Goal: Task Accomplishment & Management: Use online tool/utility

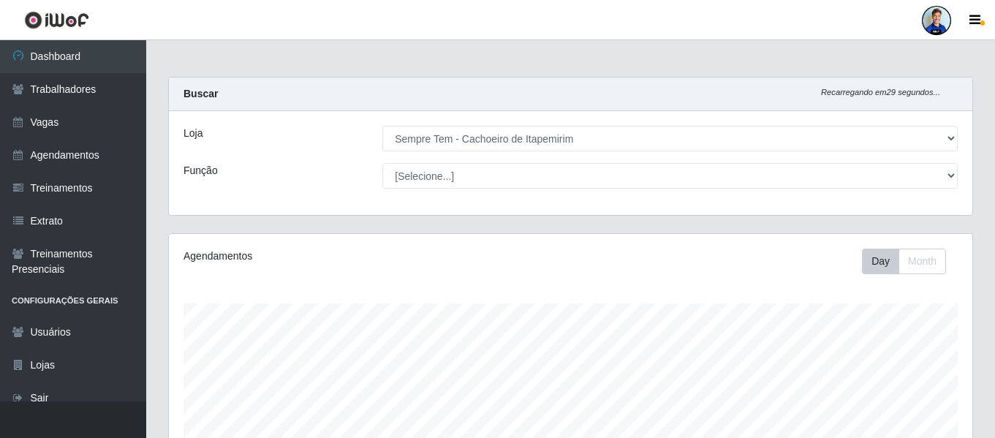
select select "533"
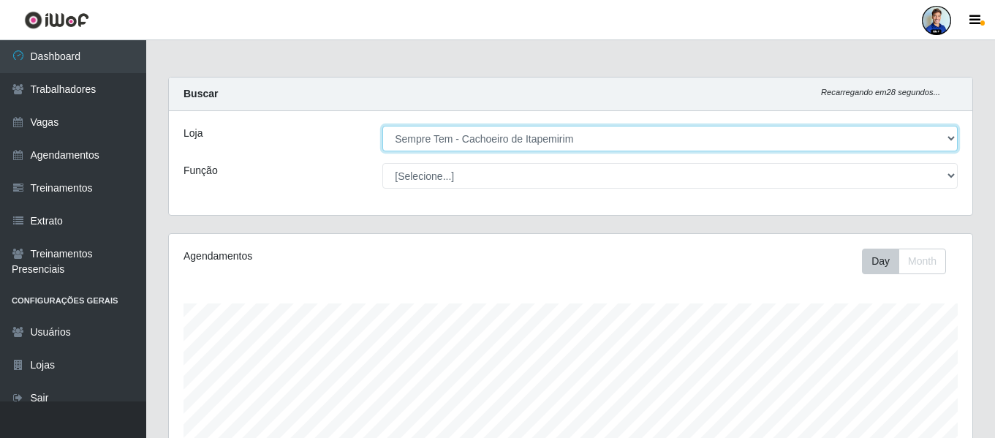
scroll to position [303, 803]
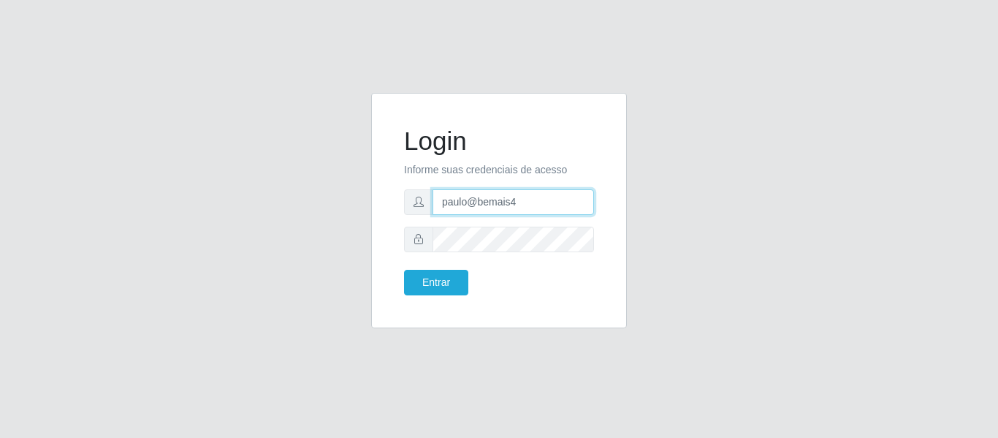
drag, startPoint x: 528, startPoint y: 212, endPoint x: 357, endPoint y: 198, distance: 170.9
click at [357, 198] on div "Login Informe suas credenciais de acesso paulo@bemais4 Entrar" at bounding box center [499, 219] width 833 height 253
type input "i"
type input "juliomarques@carone"
click at [404, 270] on button "Entrar" at bounding box center [436, 283] width 64 height 26
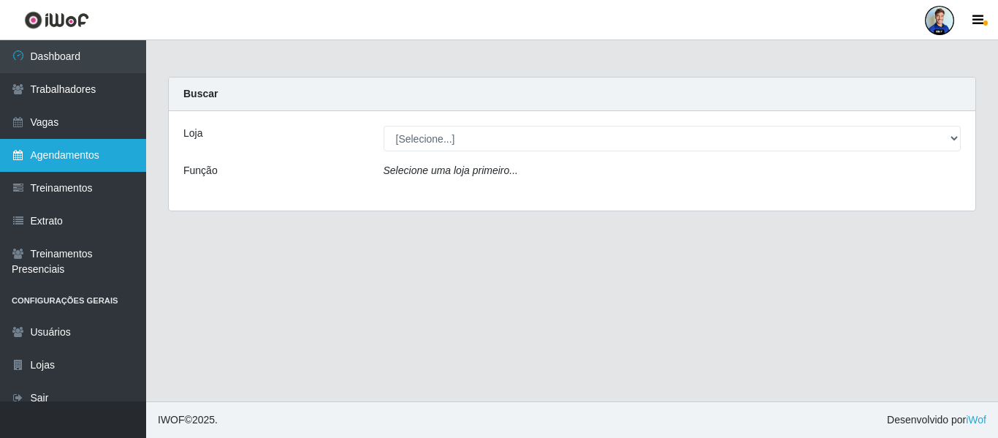
click at [81, 159] on link "Agendamentos" at bounding box center [73, 155] width 146 height 33
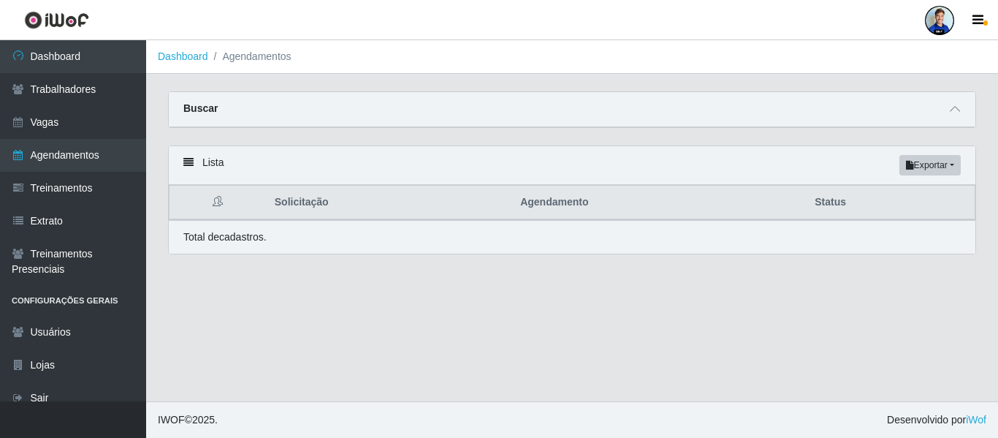
click at [958, 99] on div "Buscar" at bounding box center [572, 109] width 807 height 35
click at [954, 113] on icon at bounding box center [955, 109] width 10 height 10
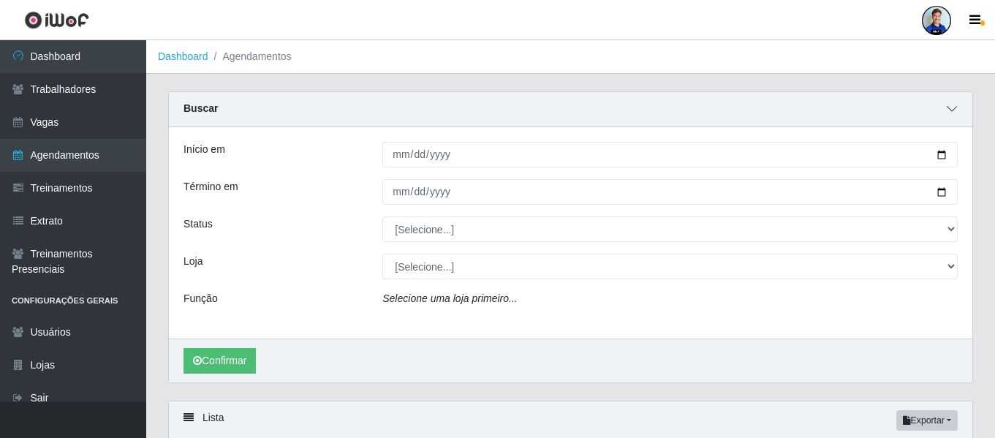
click at [954, 113] on icon at bounding box center [952, 109] width 10 height 10
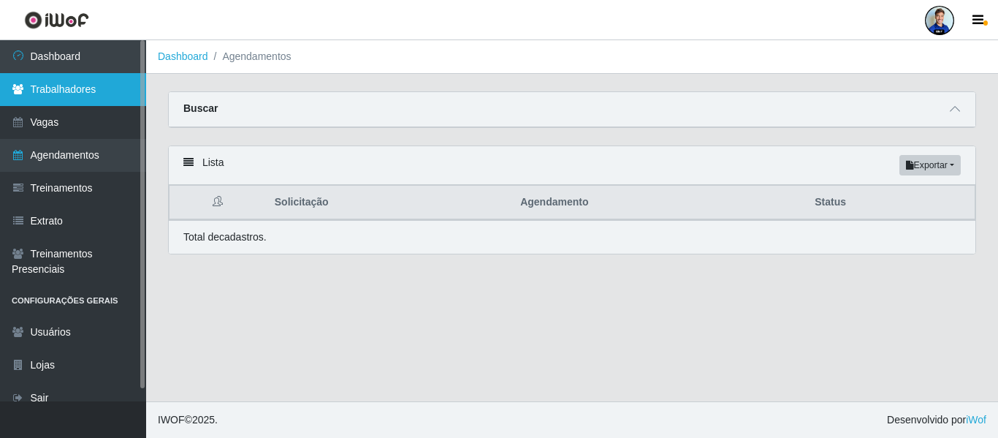
click at [79, 96] on link "Trabalhadores" at bounding box center [73, 89] width 146 height 33
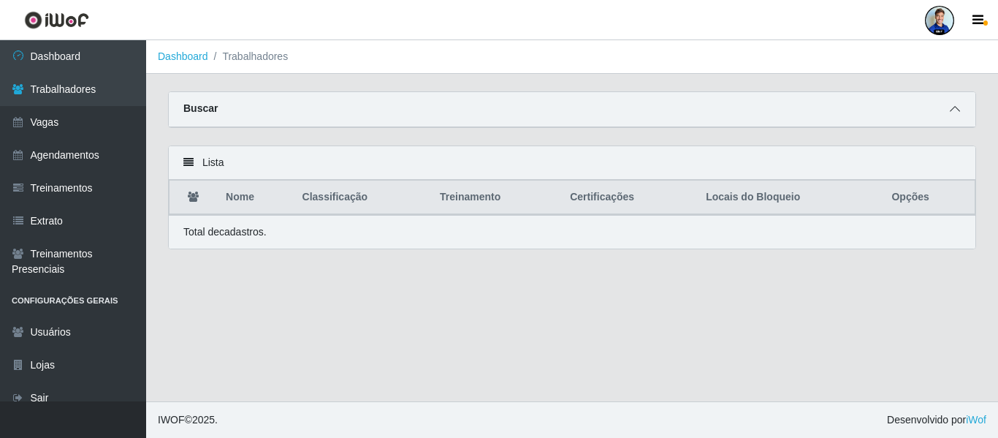
click at [957, 102] on span at bounding box center [956, 109] width 18 height 17
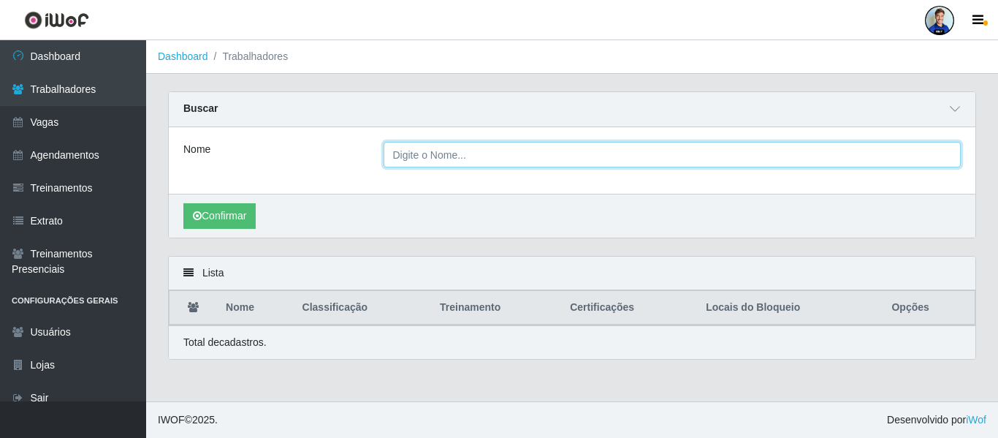
click at [426, 157] on input "Nome" at bounding box center [673, 155] width 578 height 26
type input "[PERSON_NAME]"
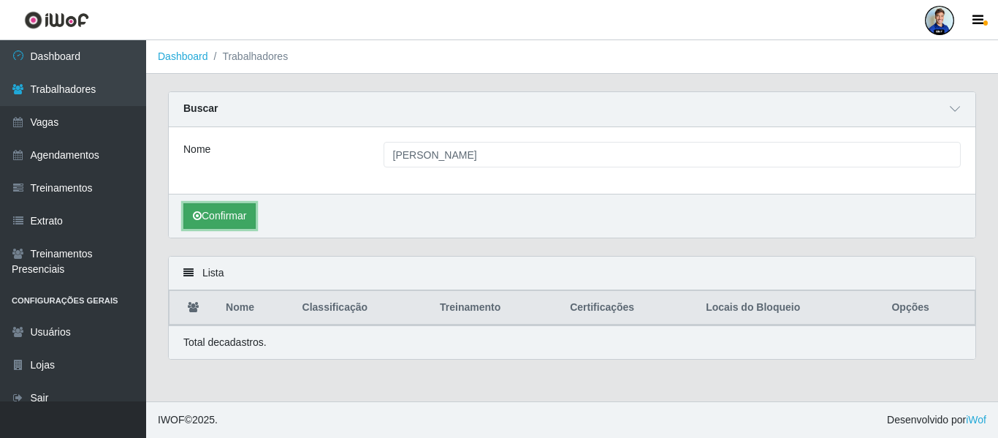
click at [226, 219] on button "Confirmar" at bounding box center [219, 216] width 72 height 26
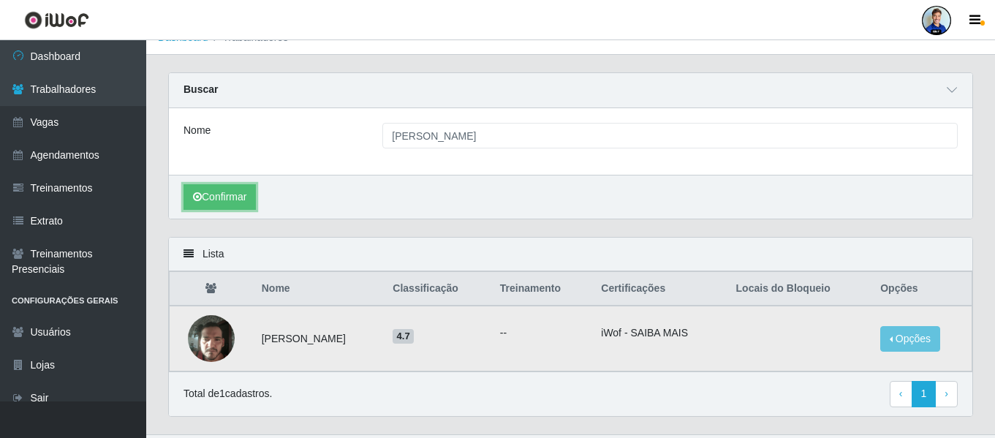
scroll to position [53, 0]
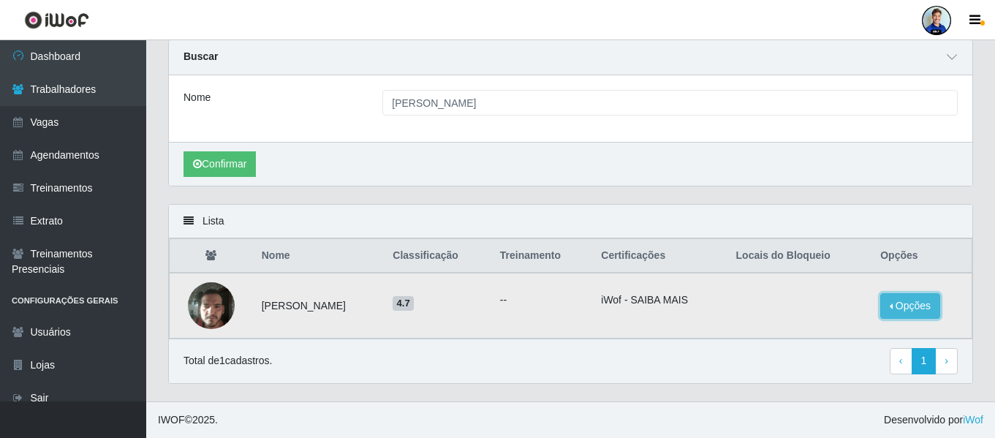
click at [898, 296] on button "Opções" at bounding box center [910, 306] width 60 height 26
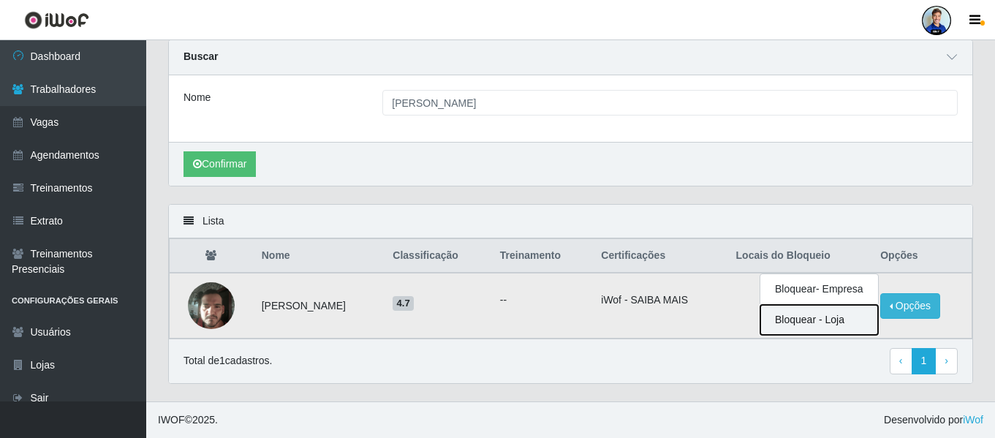
click at [806, 323] on button "Bloquear - Loja" at bounding box center [819, 320] width 118 height 30
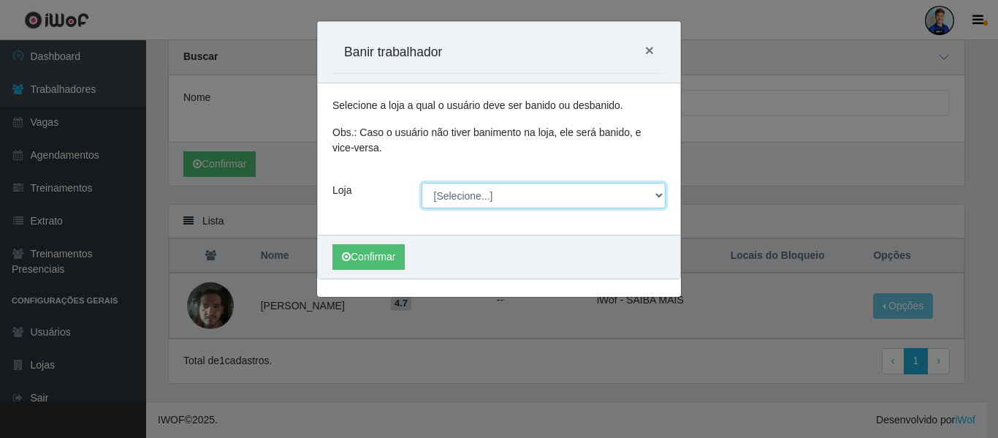
click at [498, 186] on select "[Selecione...] Carone - Jardim Camburi Carone - Campo Grande Carone - Coqueiral…" at bounding box center [544, 196] width 245 height 26
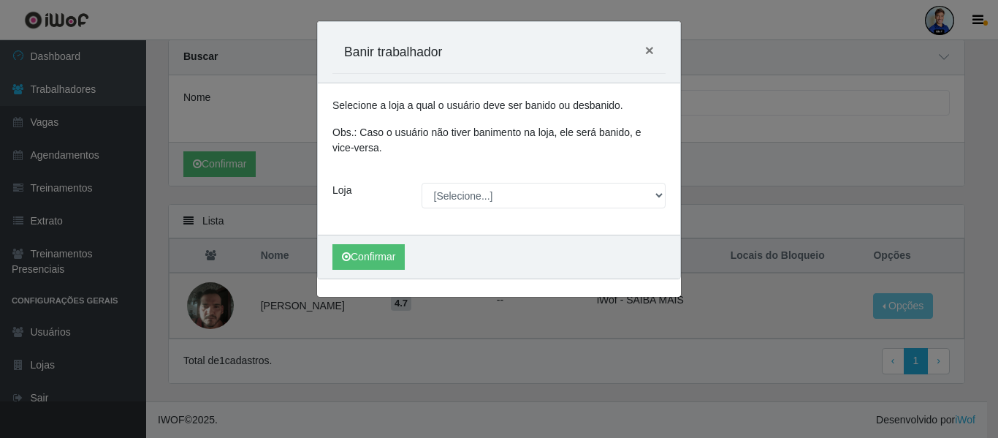
drag, startPoint x: 792, startPoint y: 77, endPoint x: 678, endPoint y: 83, distance: 114.2
click at [792, 77] on div "Carregando... Banir trabalhador × Selecione a loja a qual o usuário deve ser ba…" at bounding box center [499, 219] width 998 height 438
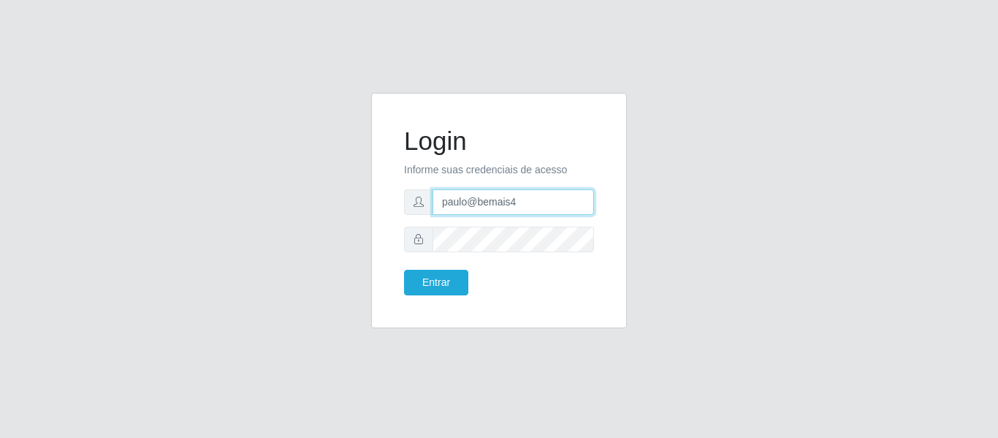
drag, startPoint x: 518, startPoint y: 201, endPoint x: 407, endPoint y: 202, distance: 110.4
click at [407, 202] on div "paulo@bemais4" at bounding box center [499, 202] width 190 height 26
type input "juliomarques@extrabom"
click at [404, 270] on button "Entrar" at bounding box center [436, 283] width 64 height 26
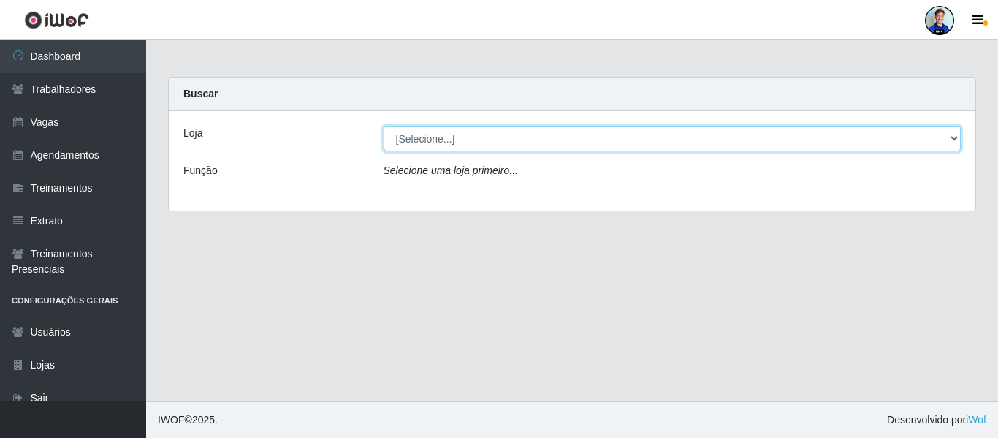
click at [594, 132] on select "[Selecione...] Atacado Vem - [GEOGRAPHIC_DATA] 30 Laranjeiras Velha Atacado Vem…" at bounding box center [673, 139] width 578 height 26
select select "495"
click at [384, 126] on select "[Selecione...] Atacado Vem - [GEOGRAPHIC_DATA] 30 Laranjeiras Velha Atacado Vem…" at bounding box center [673, 139] width 578 height 26
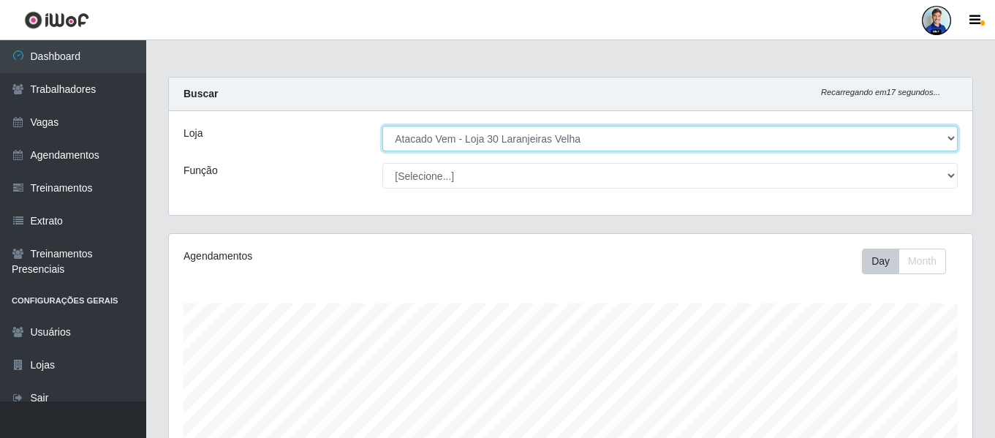
scroll to position [303, 803]
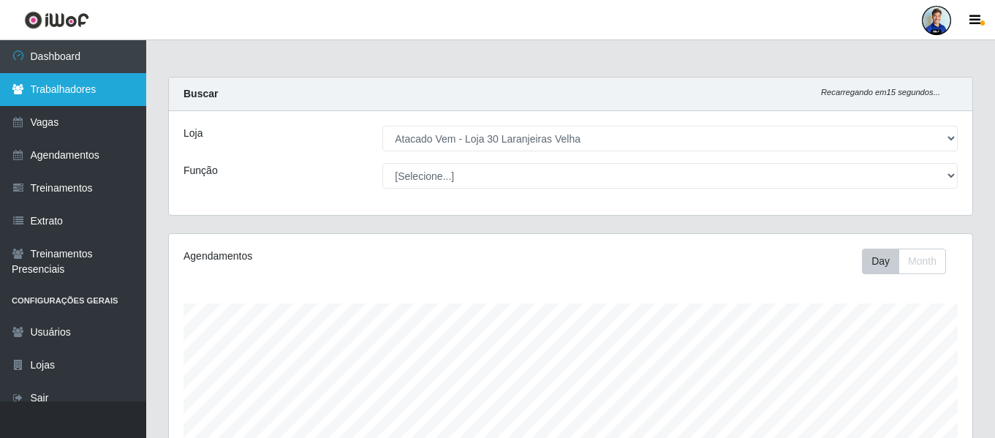
click at [85, 86] on link "Trabalhadores" at bounding box center [73, 89] width 146 height 33
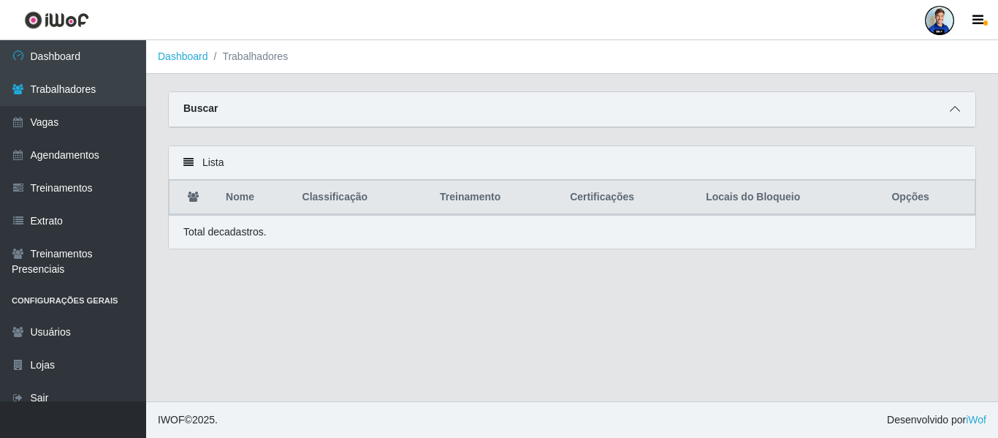
click at [958, 110] on icon at bounding box center [955, 109] width 10 height 10
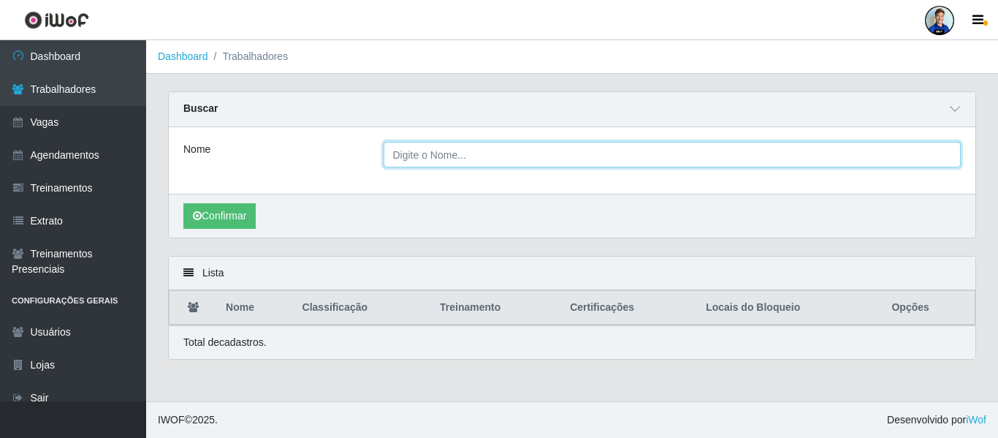
click at [467, 157] on input "Nome" at bounding box center [673, 155] width 578 height 26
type input "d"
type input "[PERSON_NAME]"
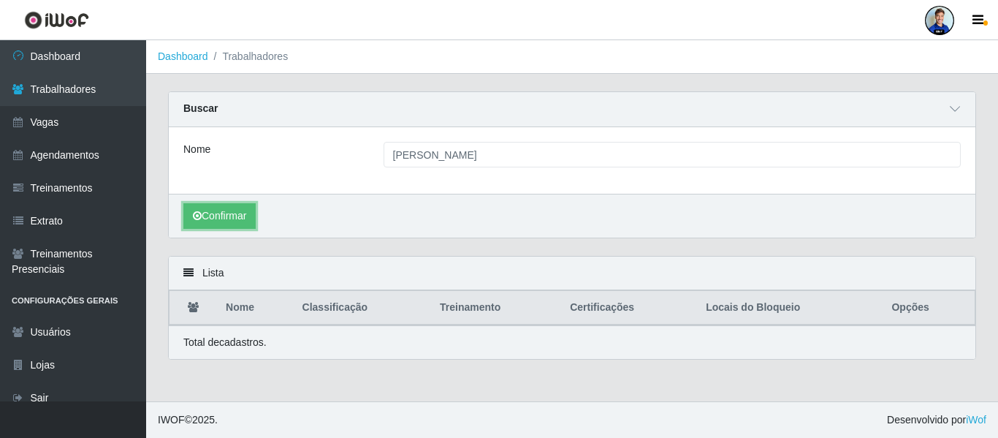
click at [183, 203] on button "Confirmar" at bounding box center [219, 216] width 72 height 26
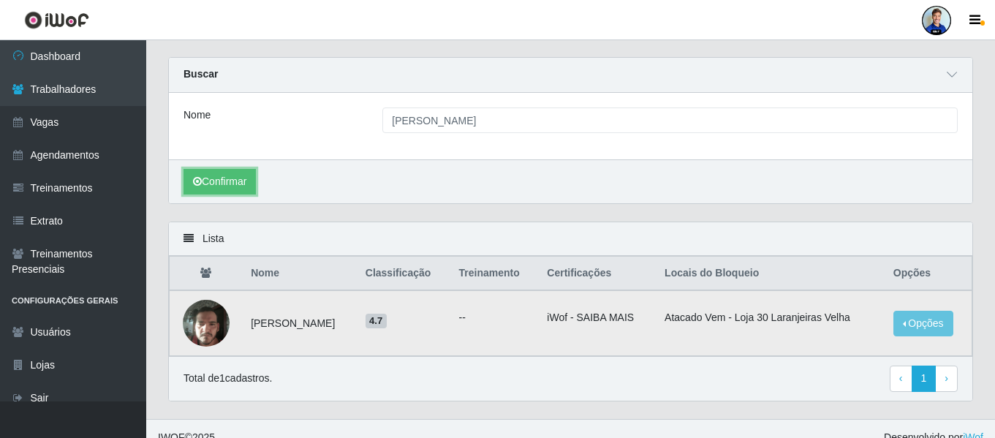
scroll to position [53, 0]
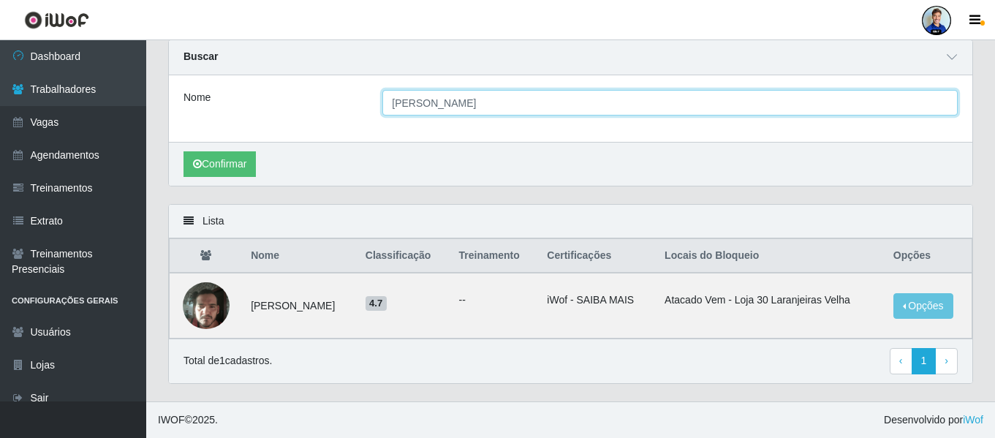
click at [440, 105] on input "[PERSON_NAME]" at bounding box center [669, 103] width 575 height 26
drag, startPoint x: 610, startPoint y: 111, endPoint x: 348, endPoint y: 111, distance: 261.7
click at [348, 111] on div "Nome [PERSON_NAME]" at bounding box center [571, 103] width 796 height 26
click at [183, 151] on button "Confirmar" at bounding box center [219, 164] width 72 height 26
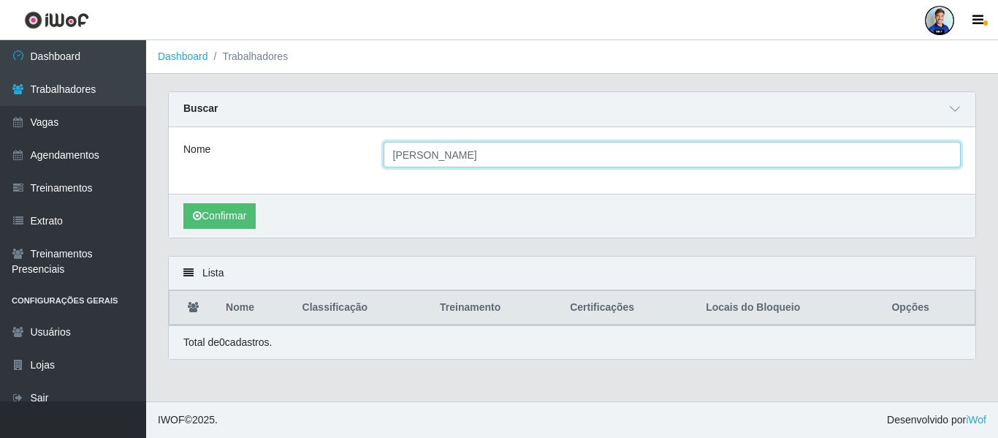
click at [424, 158] on input "[PERSON_NAME]" at bounding box center [673, 155] width 578 height 26
type input "[PERSON_NAME]"
click at [183, 203] on button "Confirmar" at bounding box center [219, 216] width 72 height 26
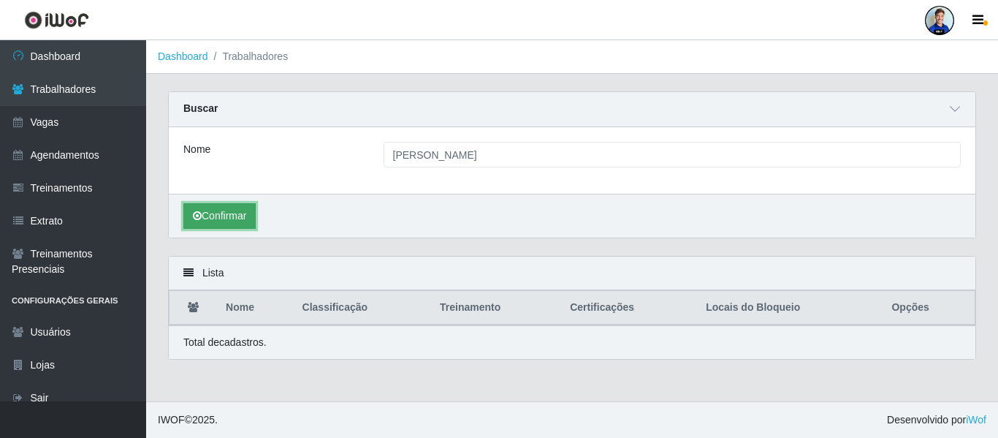
click at [221, 217] on button "Confirmar" at bounding box center [219, 216] width 72 height 26
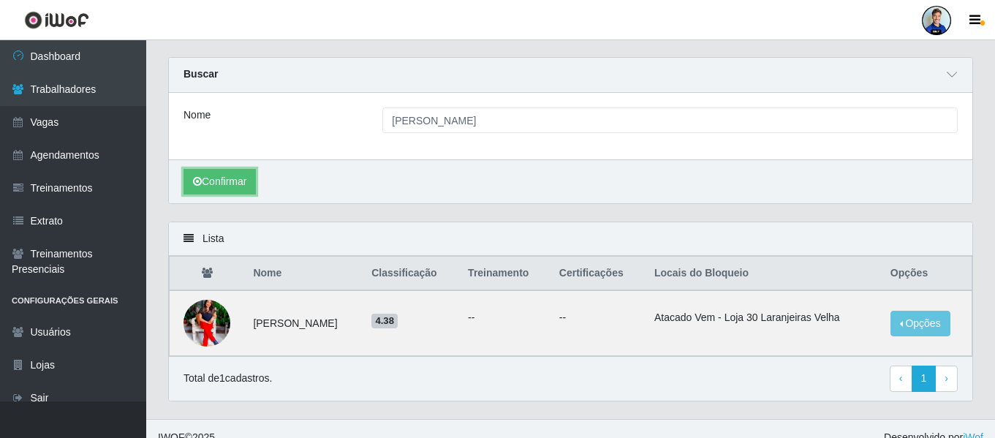
scroll to position [53, 0]
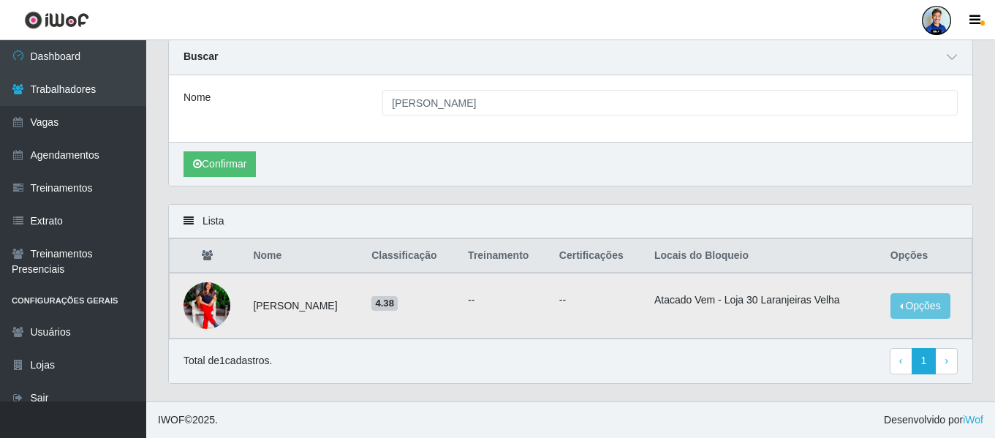
click at [211, 299] on img at bounding box center [206, 305] width 47 height 58
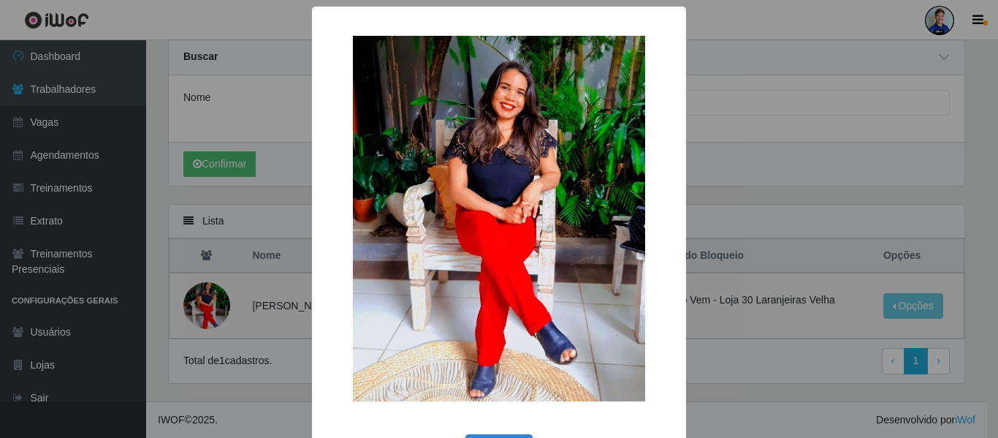
click at [294, 164] on div "× OK Cancel" at bounding box center [499, 219] width 998 height 438
